Goal: Information Seeking & Learning: Learn about a topic

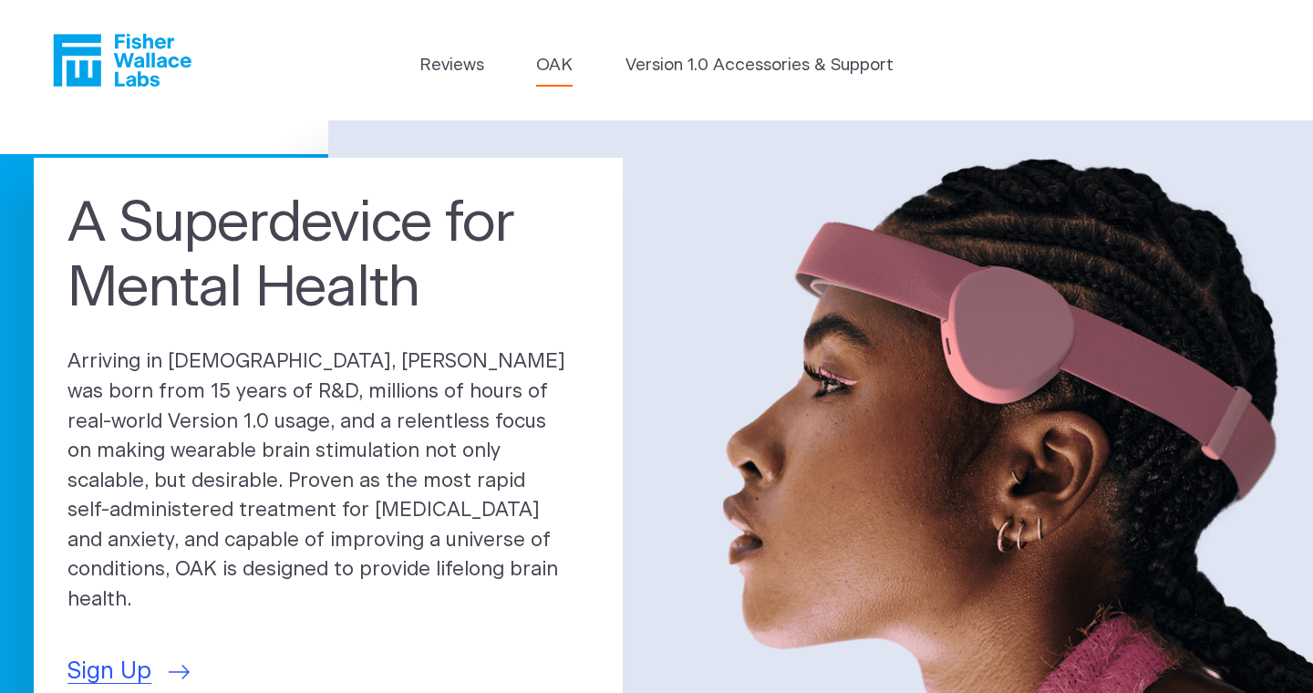
click at [561, 76] on link "OAK" at bounding box center [554, 66] width 36 height 26
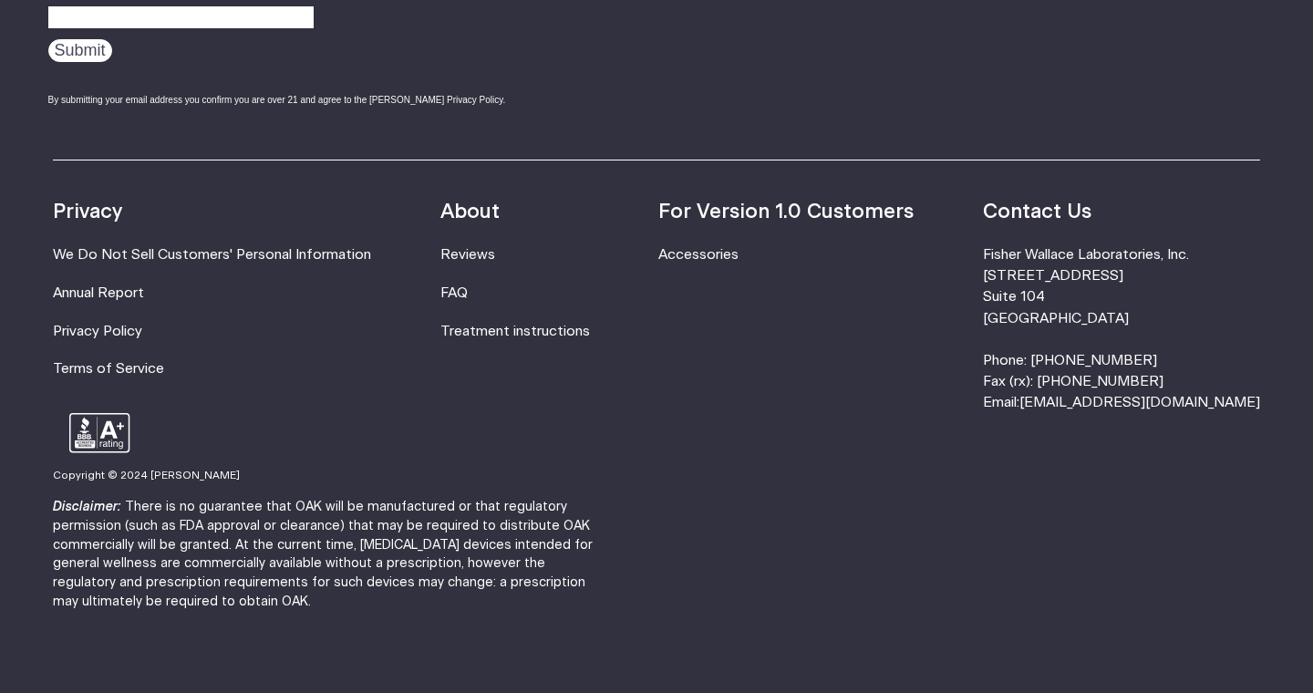
scroll to position [3279, 0]
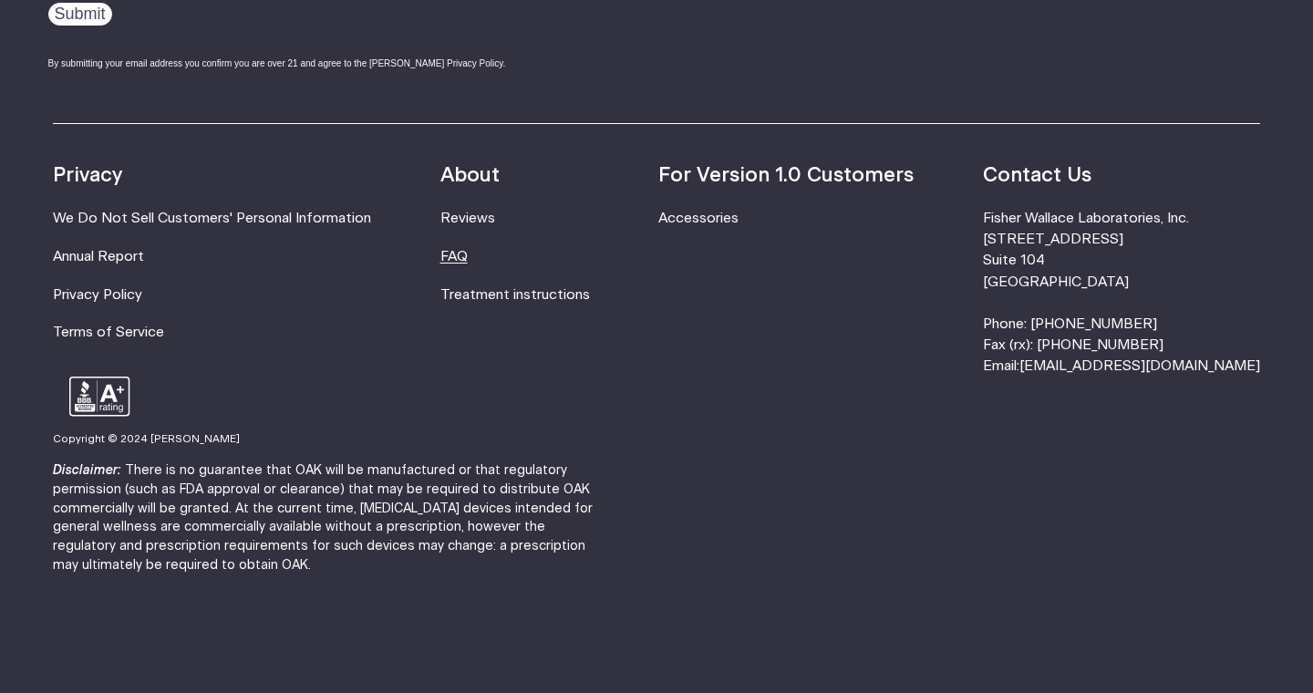
click at [468, 255] on link "FAQ" at bounding box center [453, 257] width 27 height 14
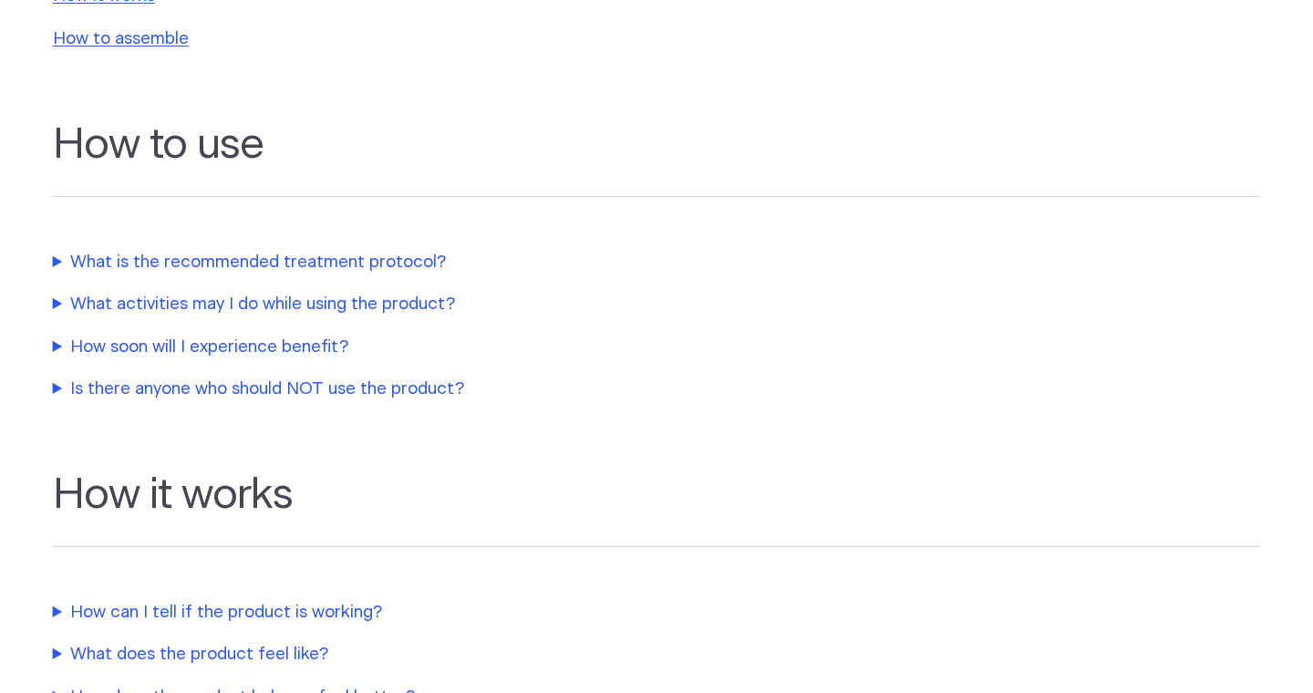
scroll to position [513, 0]
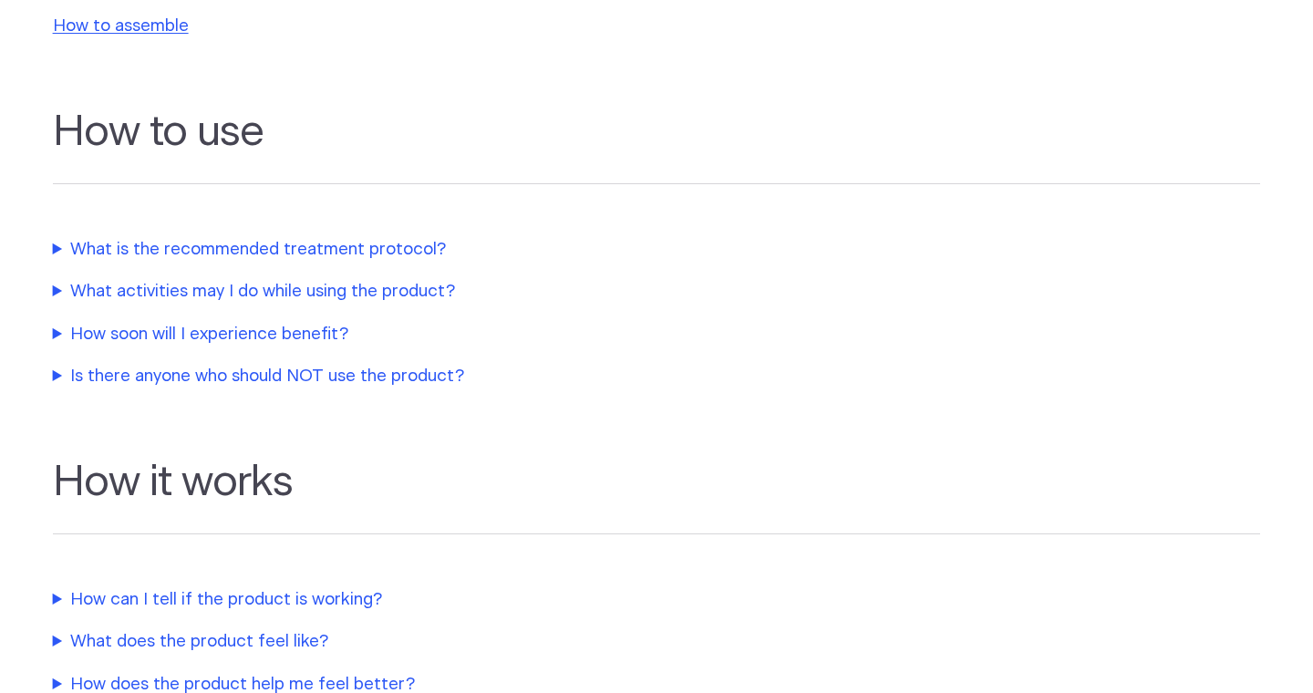
click at [57, 253] on summary "What is the recommended treatment protocol?" at bounding box center [436, 250] width 766 height 26
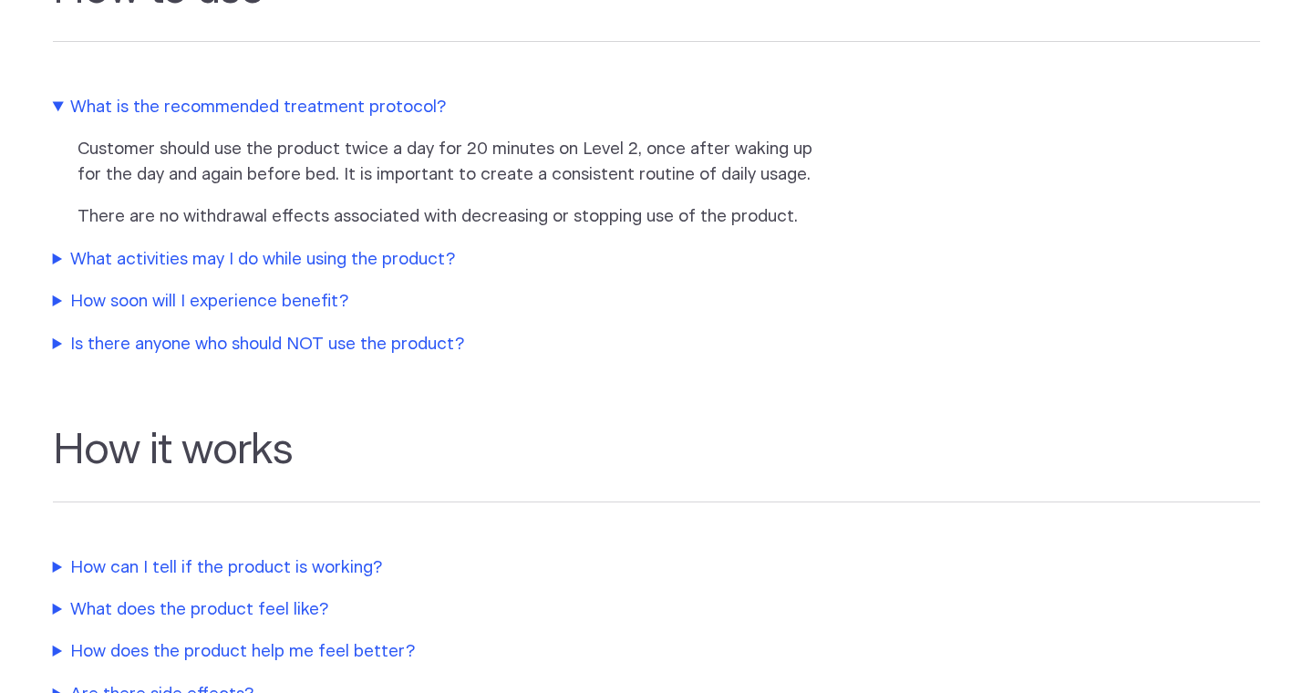
scroll to position [658, 0]
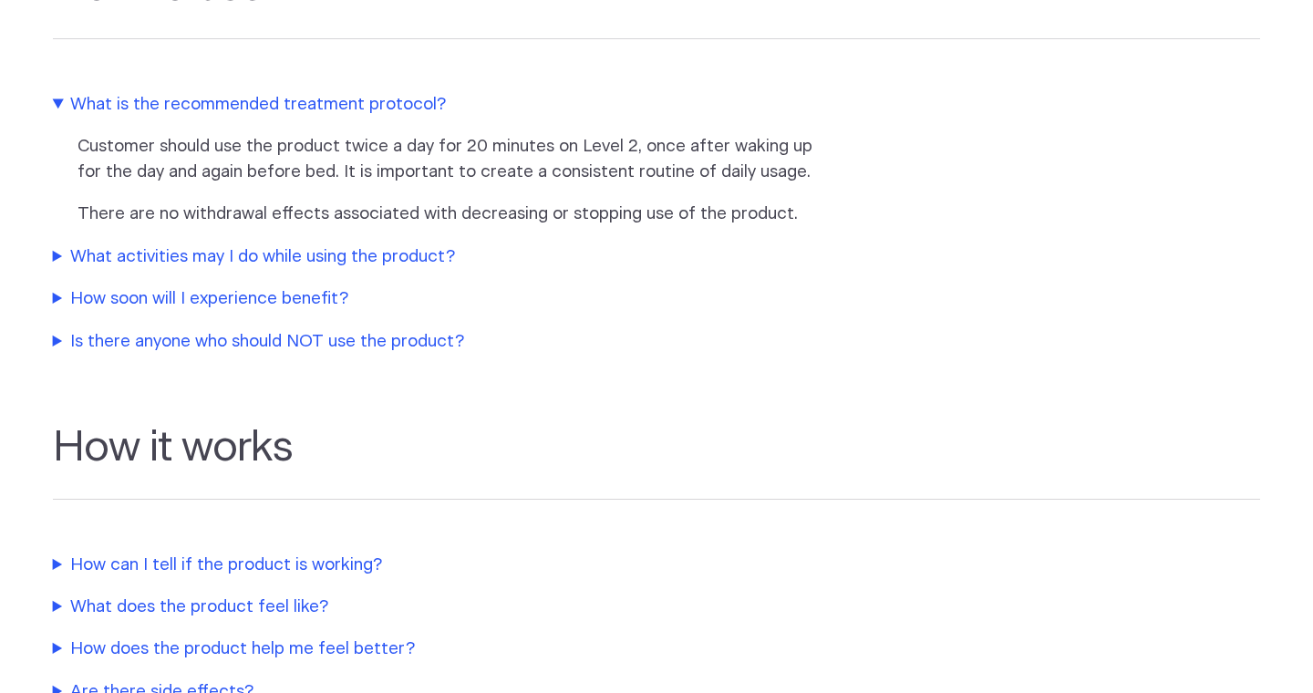
click at [59, 302] on summary "How soon will I experience benefit?" at bounding box center [436, 299] width 766 height 26
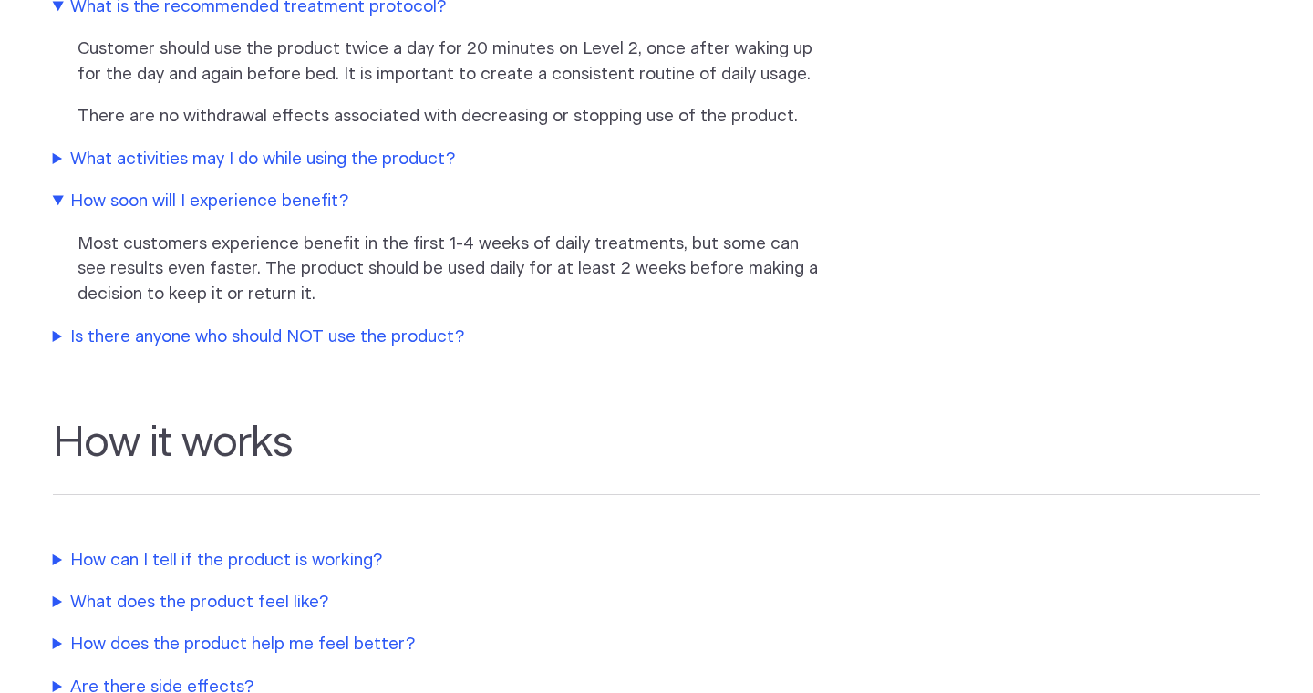
scroll to position [838, 0]
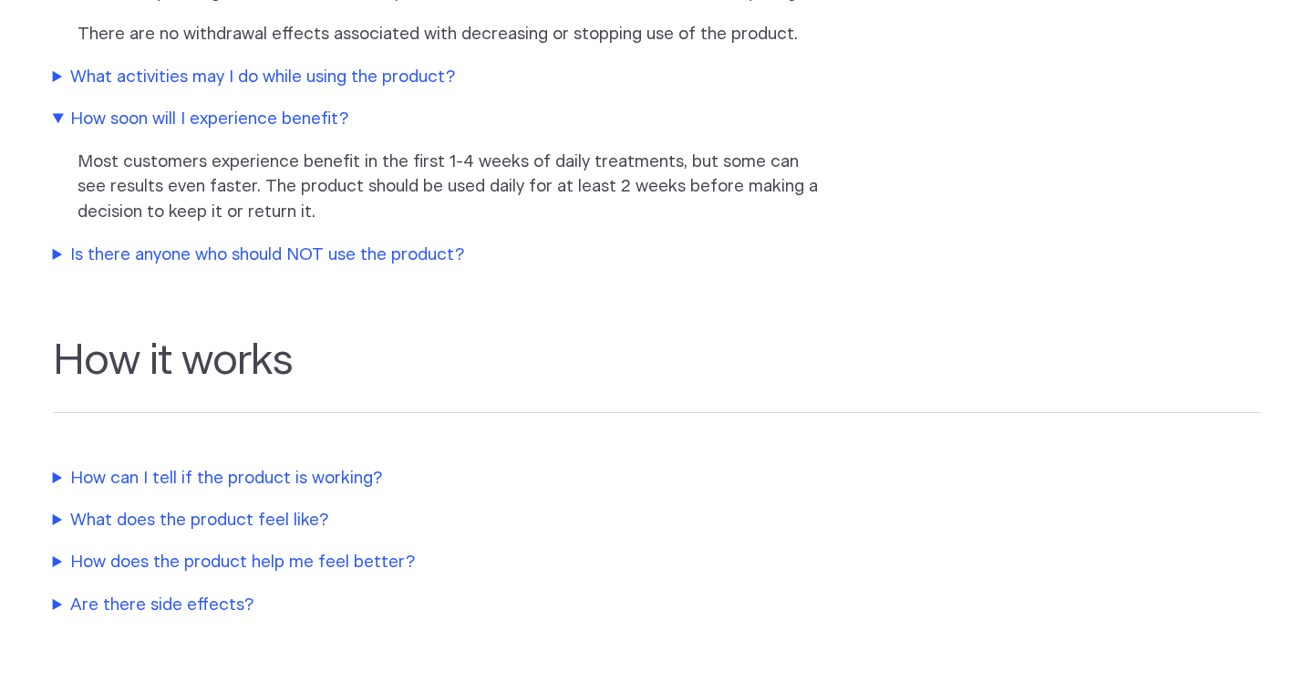
click at [57, 264] on summary "Is there anyone who should NOT use the product?" at bounding box center [436, 256] width 766 height 26
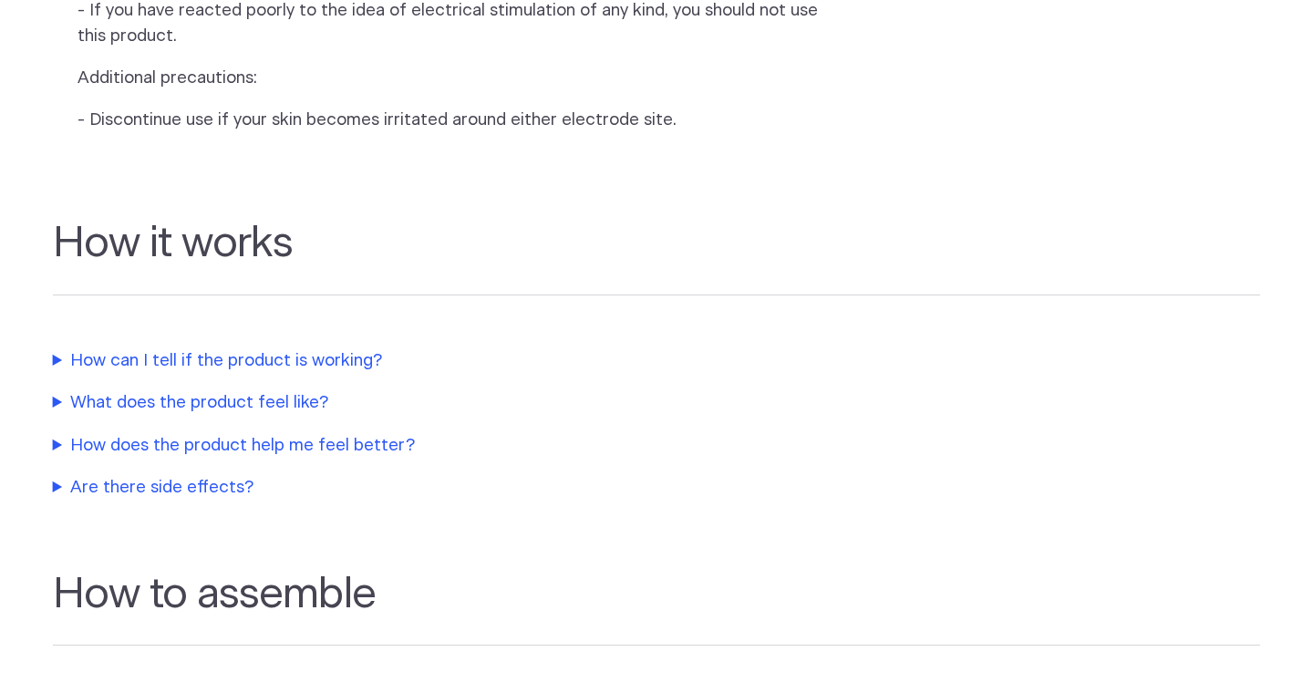
scroll to position [1484, 0]
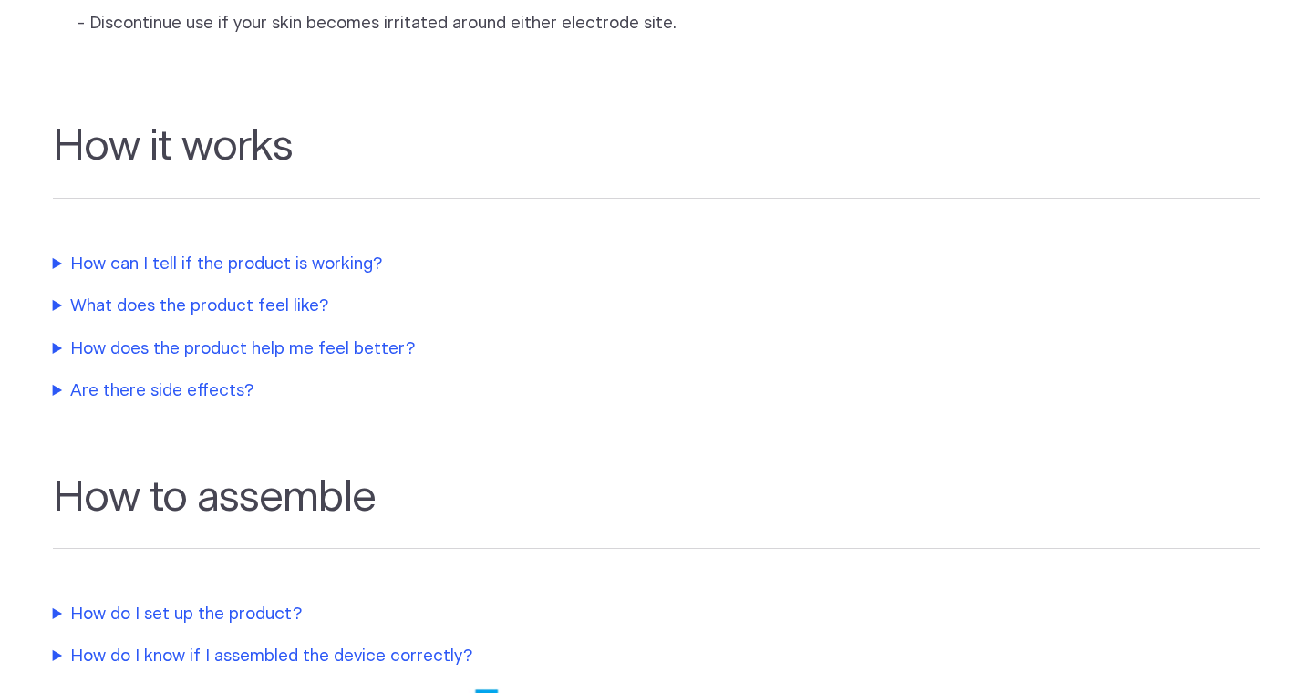
click at [57, 272] on summary "How can I tell if the product is working?" at bounding box center [436, 265] width 766 height 26
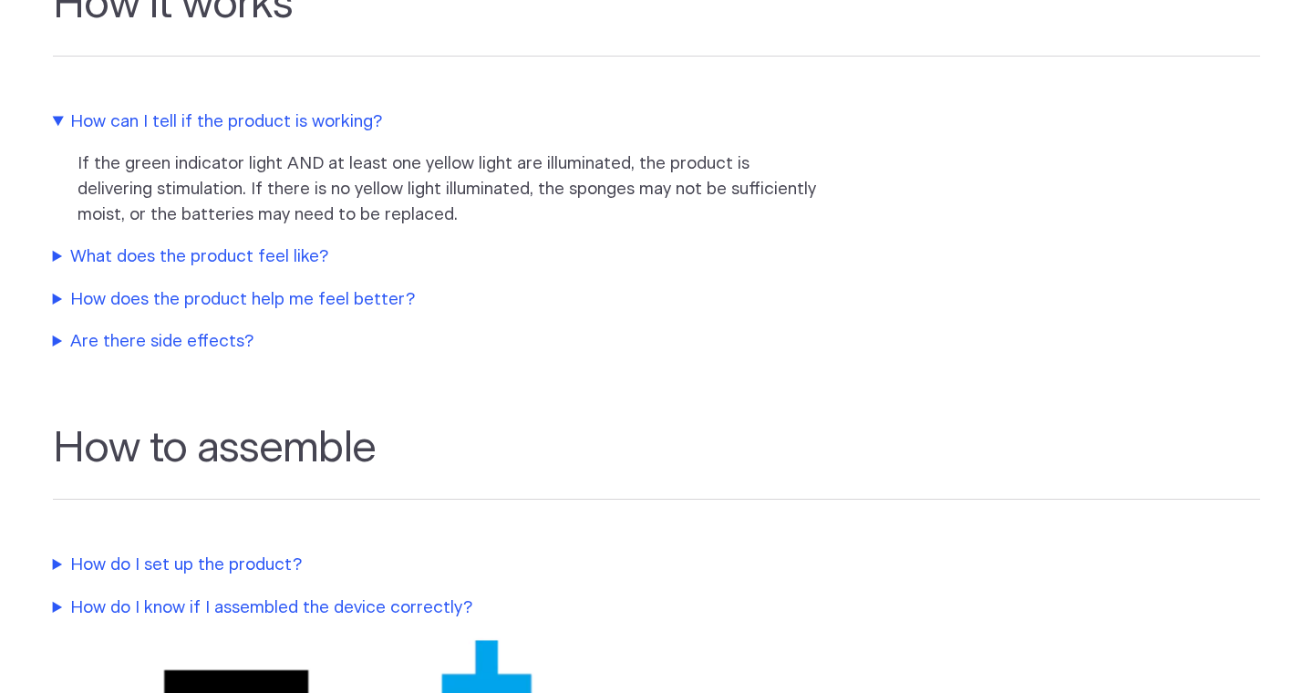
scroll to position [1625, 0]
click at [55, 268] on summary "What does the product feel like?" at bounding box center [436, 258] width 766 height 26
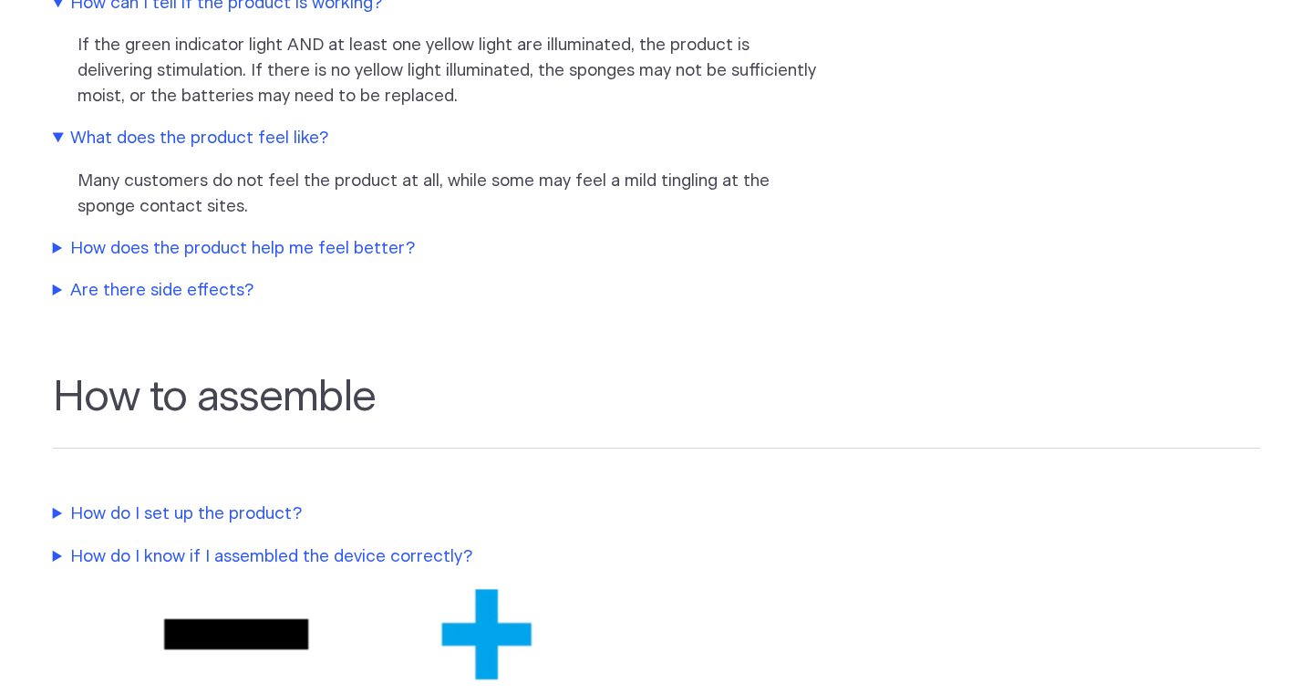
scroll to position [1745, 0]
click at [76, 254] on summary "How does the product help me feel better?" at bounding box center [436, 248] width 766 height 26
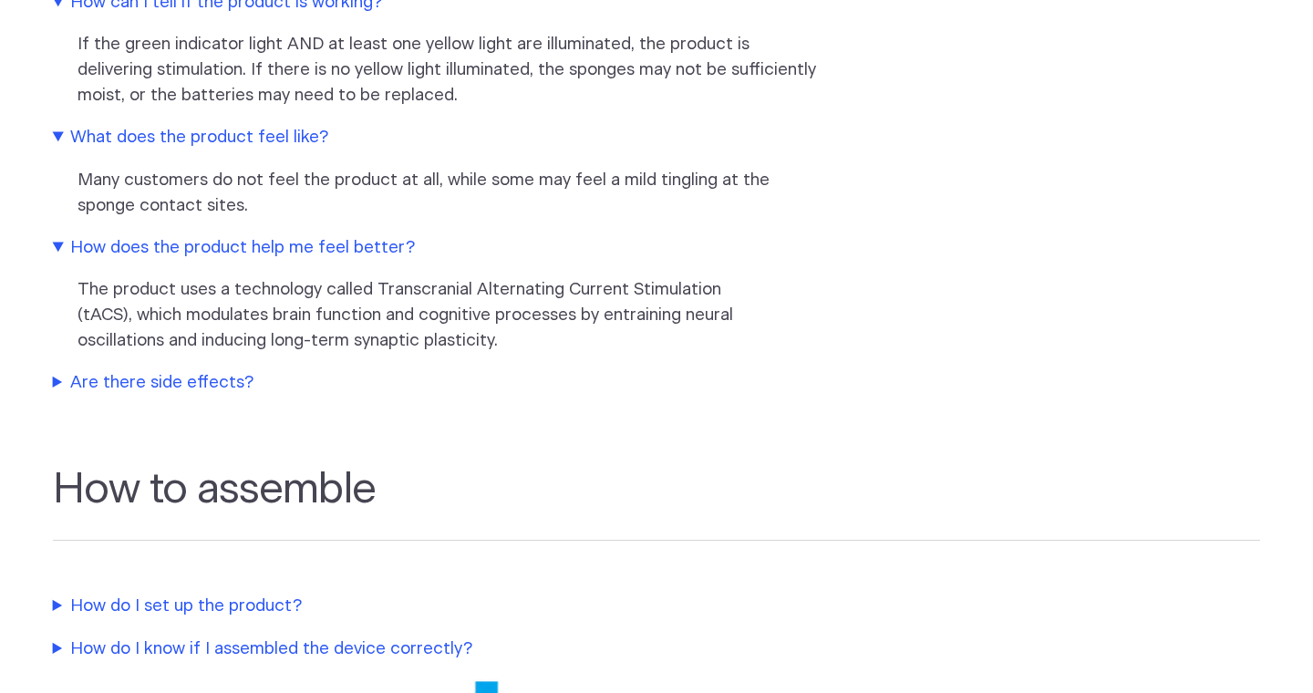
click at [66, 391] on summary "Are there side effects?" at bounding box center [436, 383] width 766 height 26
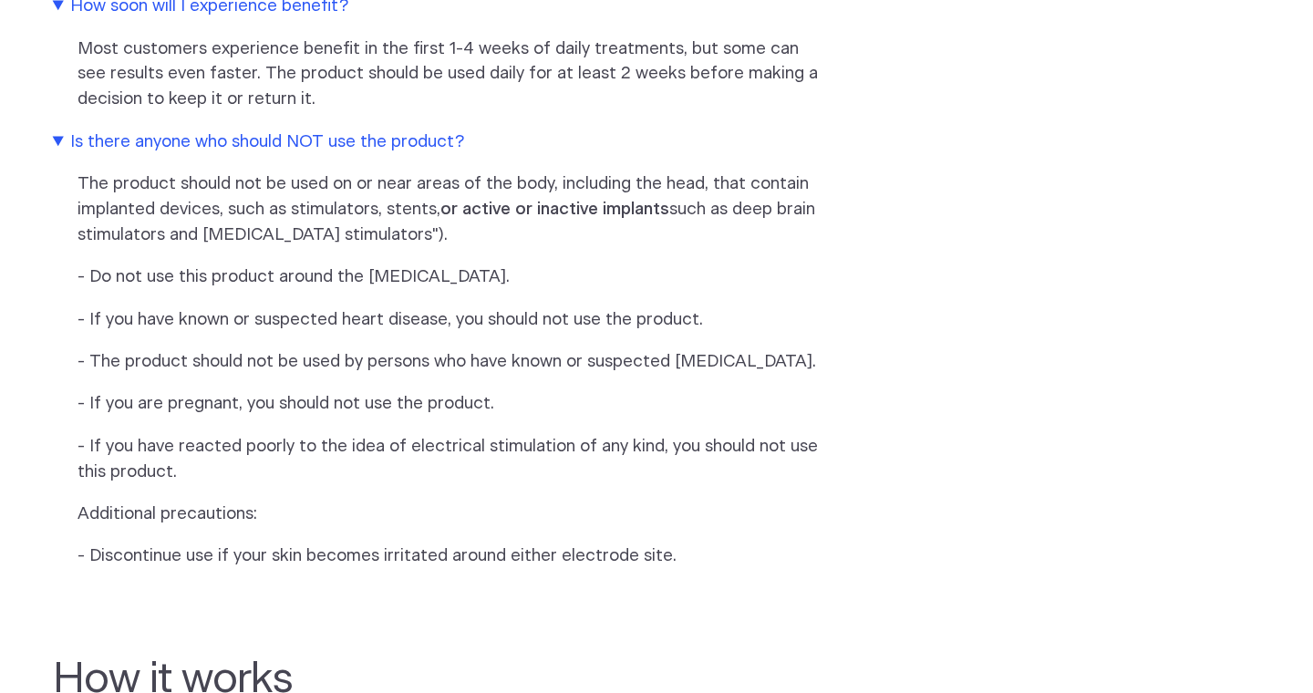
scroll to position [0, 0]
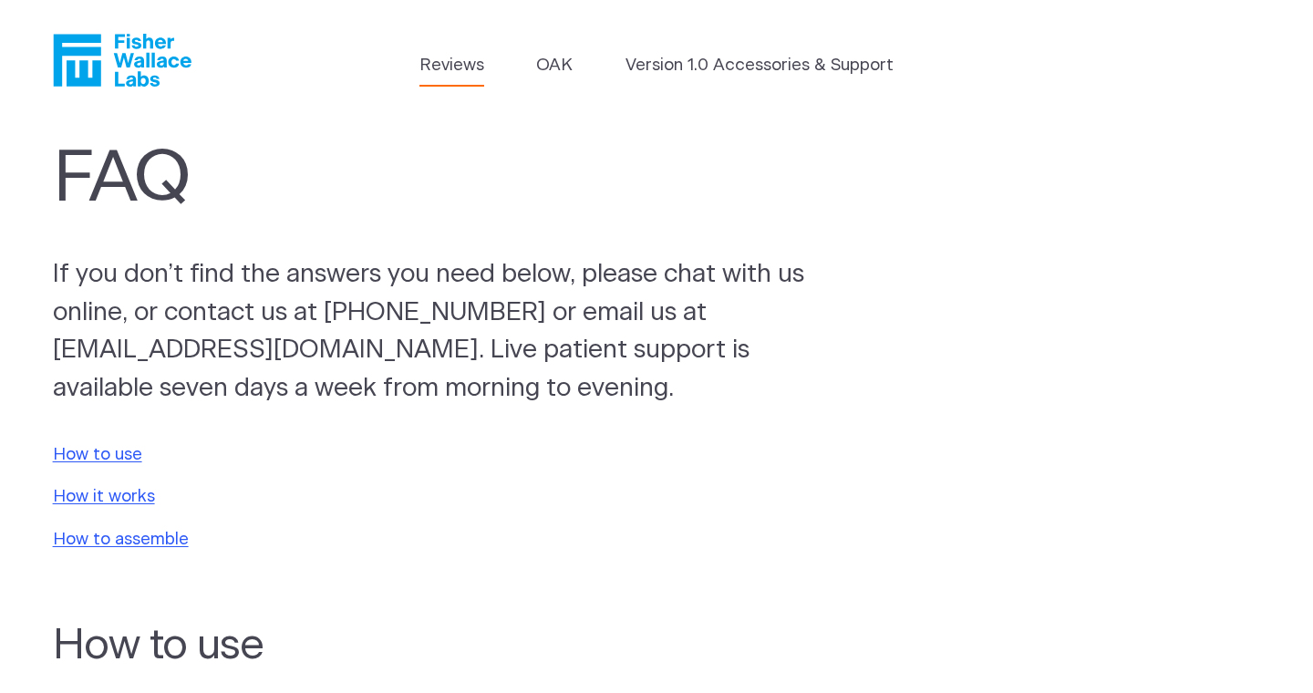
click at [467, 78] on link "Reviews" at bounding box center [452, 66] width 65 height 26
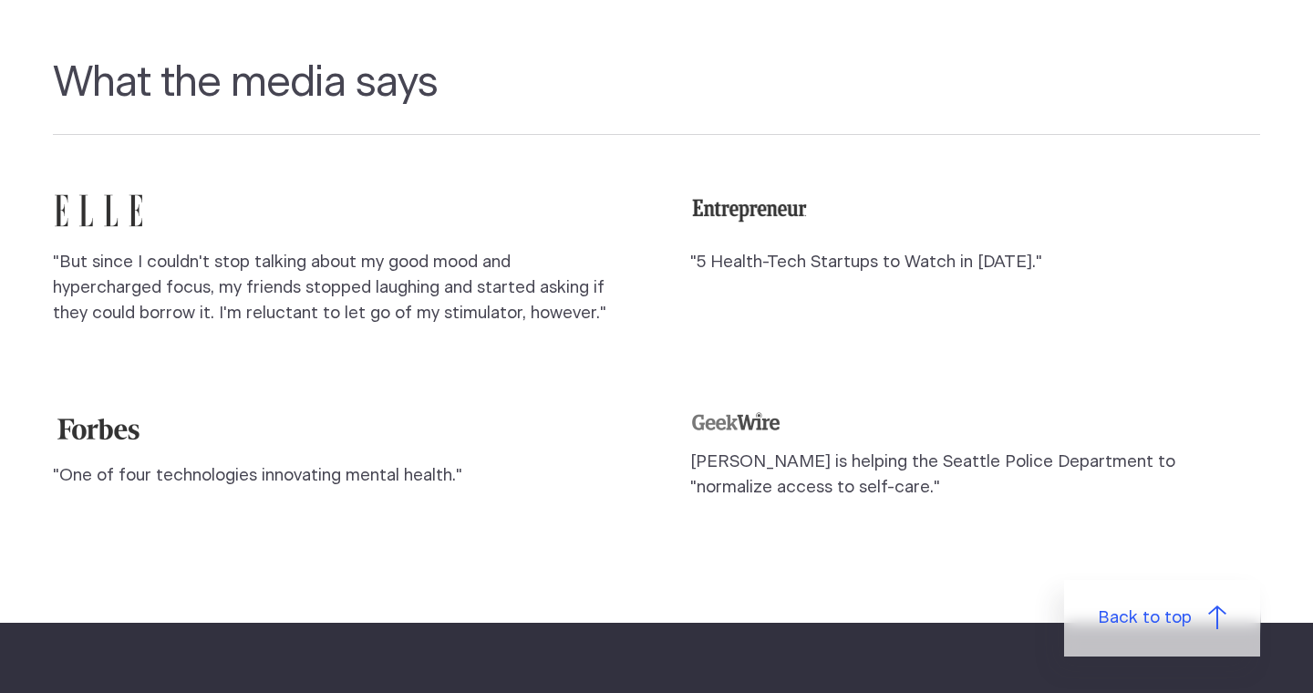
scroll to position [1659, 0]
